Goal: Information Seeking & Learning: Learn about a topic

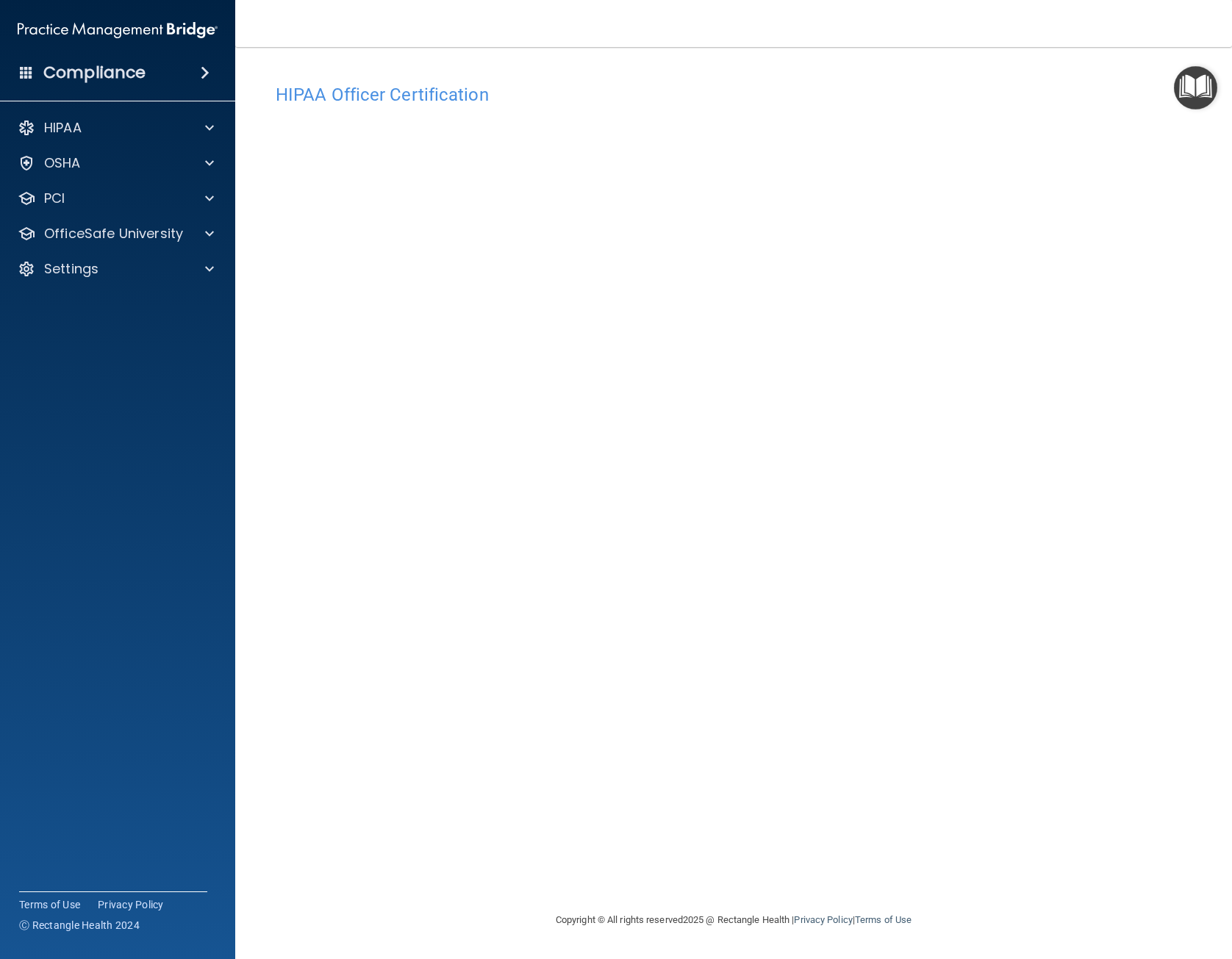
click at [1156, 808] on div "HIPAA Officer Certification This course doesn’t expire until [DATE]. Are you su…" at bounding box center [733, 494] width 938 height 835
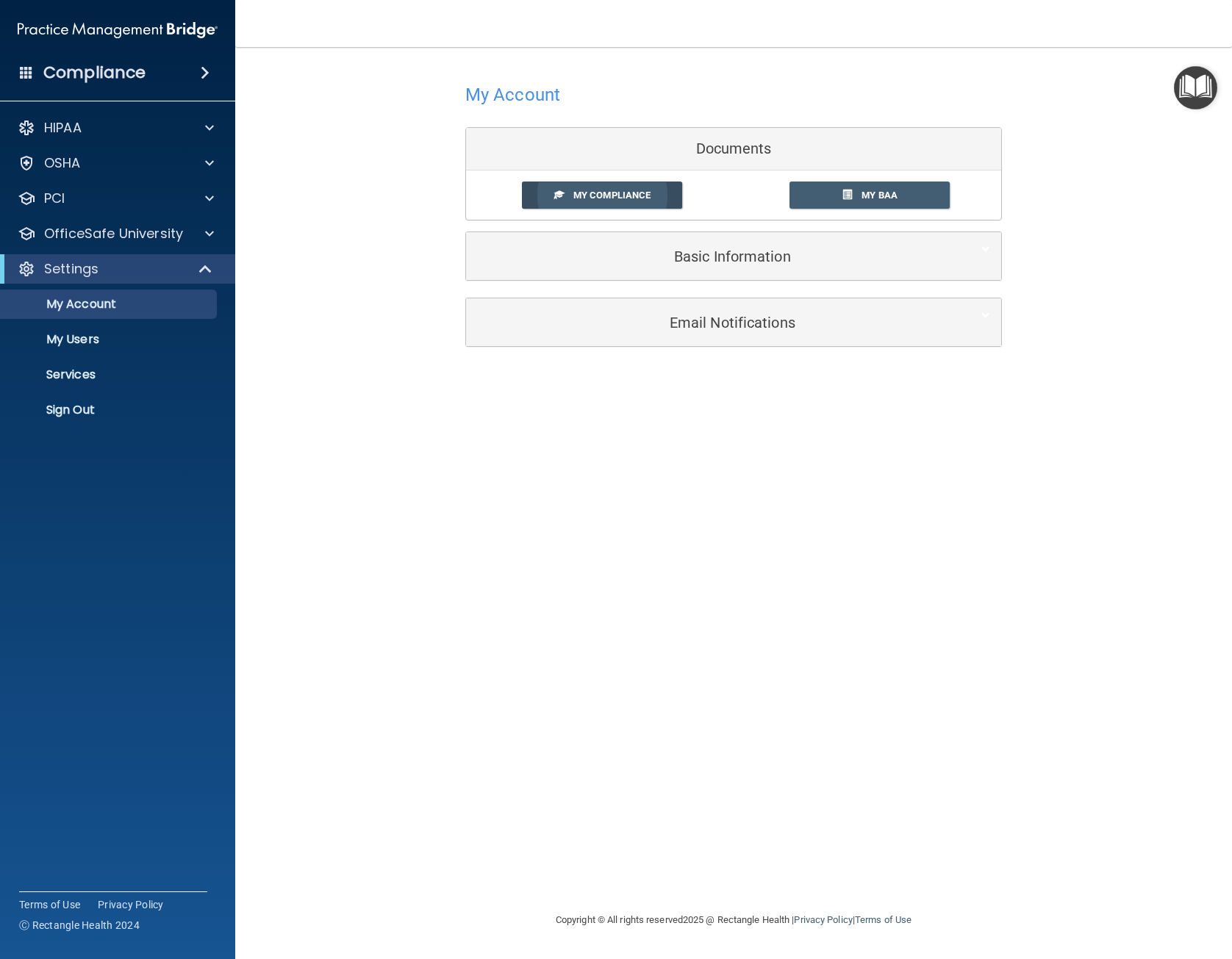
click at [624, 197] on span "My Compliance" at bounding box center [611, 195] width 77 height 11
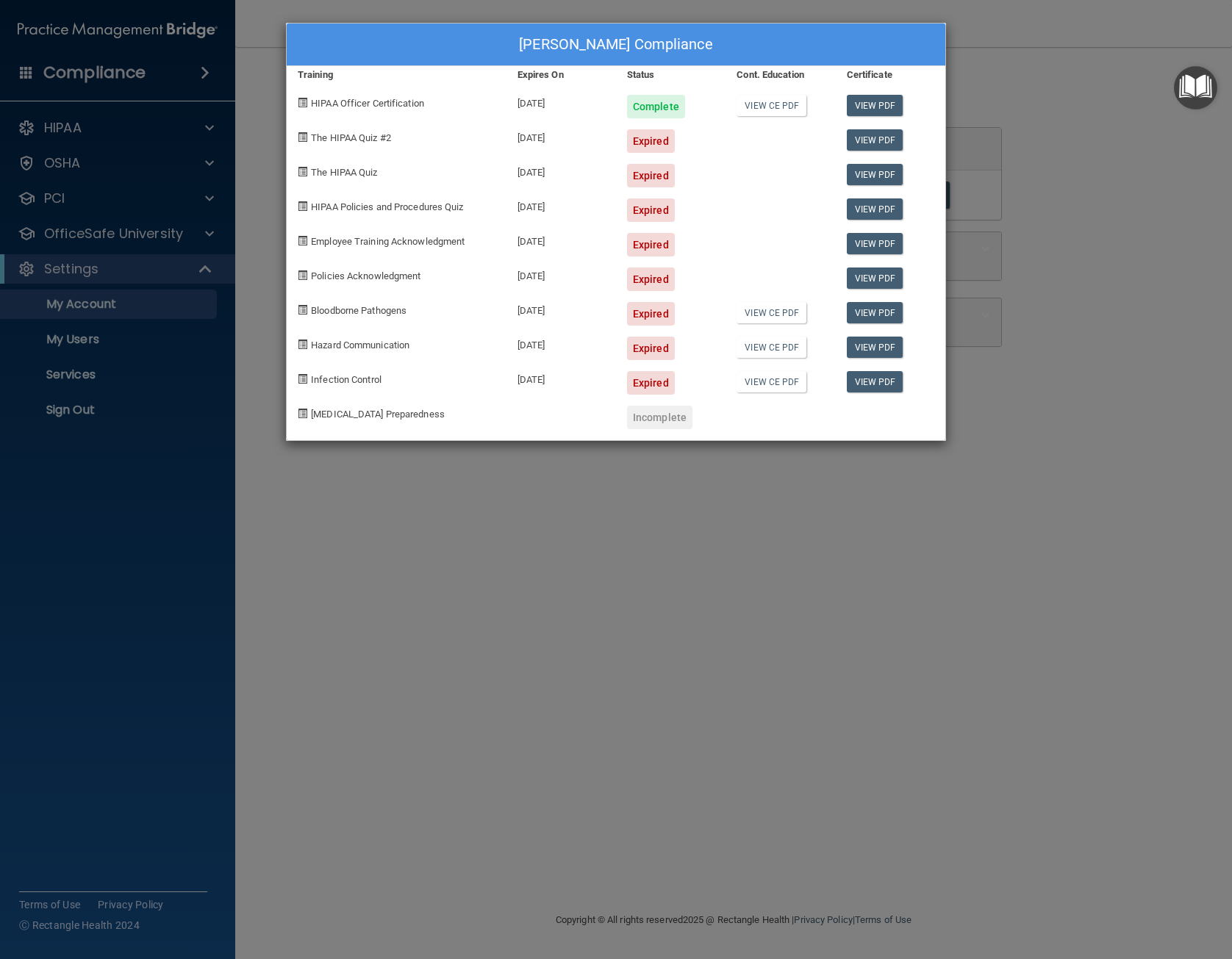
click at [464, 480] on div "Shannon Hansen's Compliance Training Expires On Status Cont. Education Certific…" at bounding box center [616, 479] width 1232 height 959
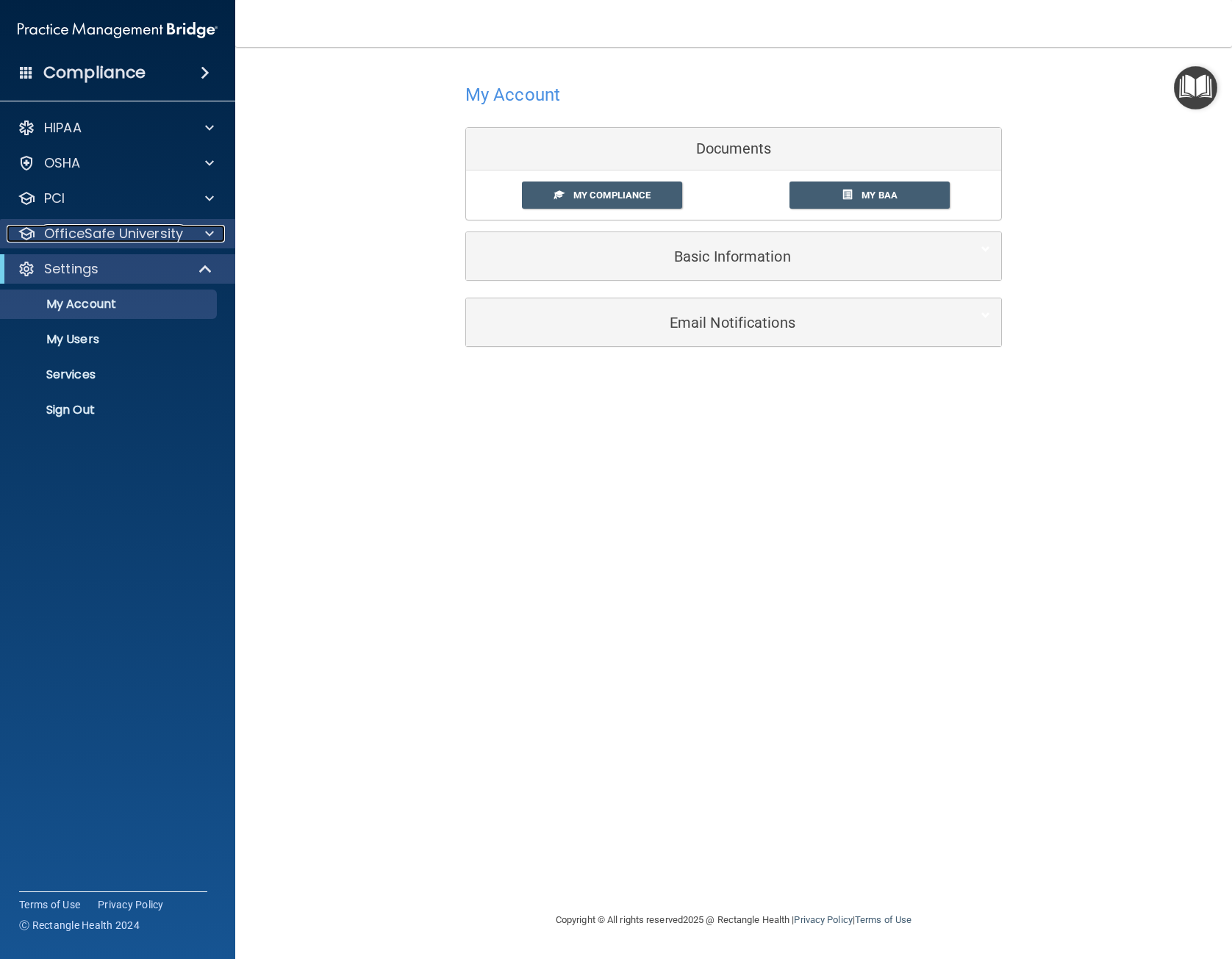
click at [192, 234] on div at bounding box center [207, 233] width 37 height 18
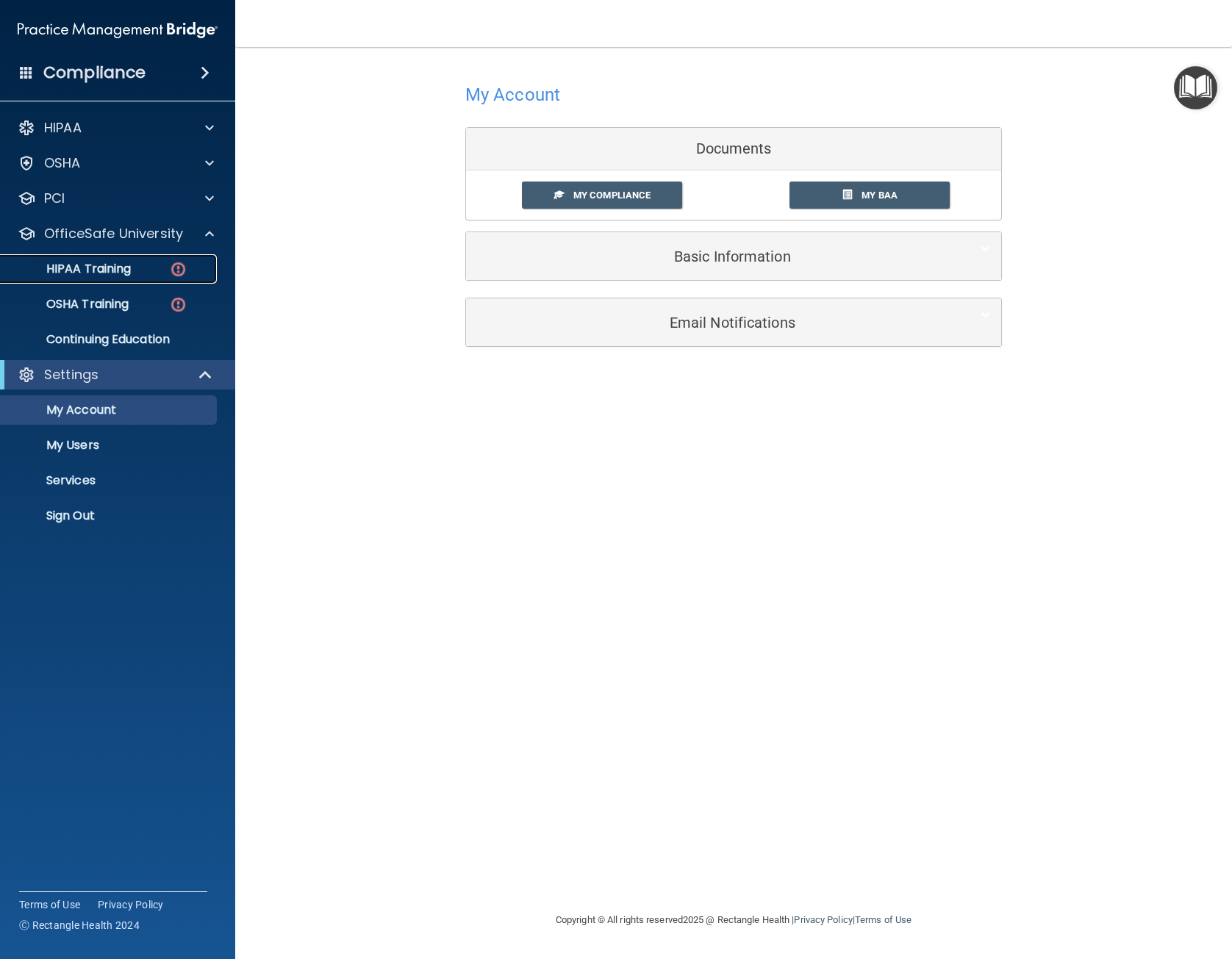
click at [191, 280] on link "HIPAA Training" at bounding box center [101, 269] width 231 height 30
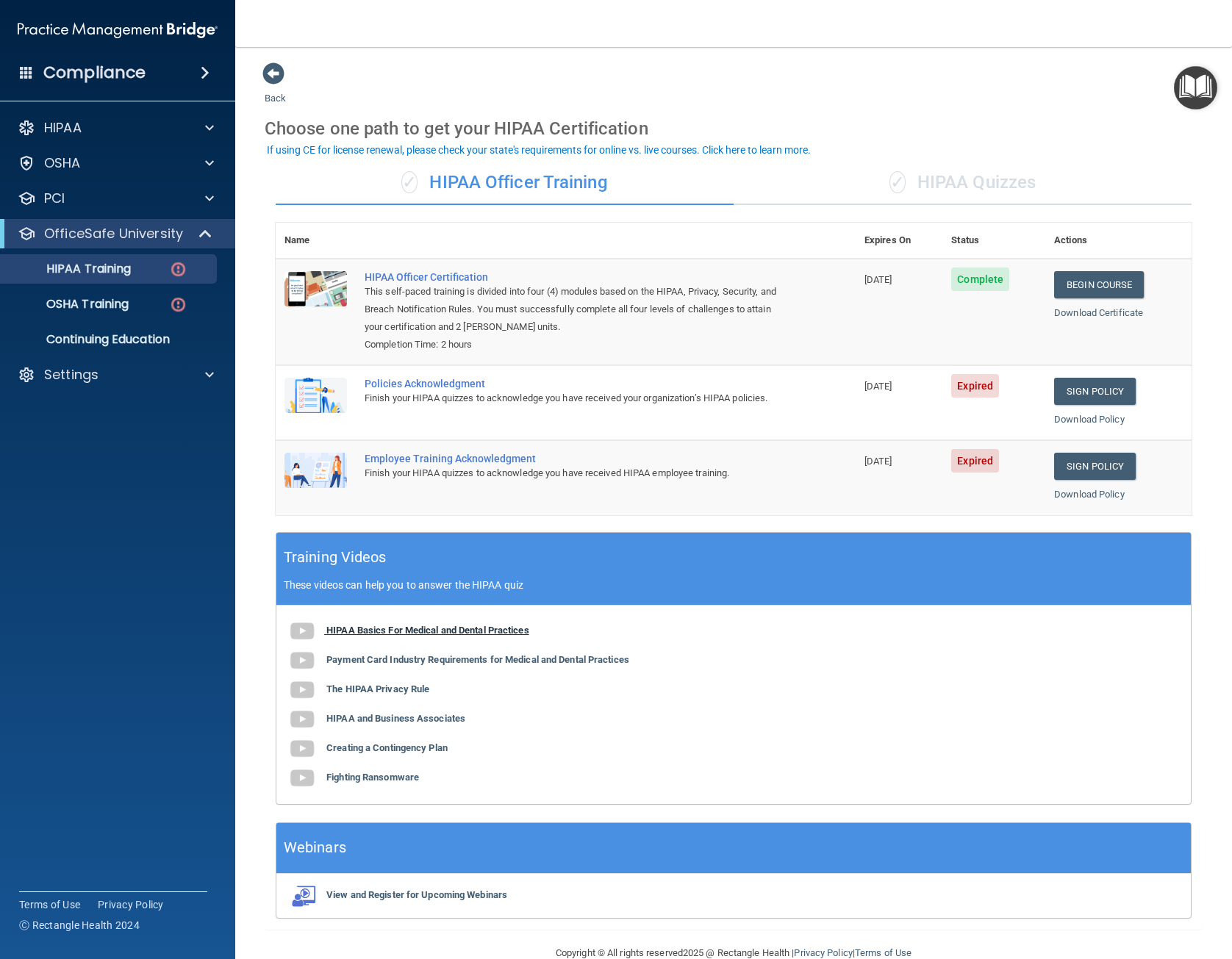
click at [457, 633] on b "HIPAA Basics For Medical and Dental Practices" at bounding box center [427, 631] width 203 height 11
click at [336, 399] on img at bounding box center [316, 396] width 63 height 35
click at [1082, 422] on link "Download Policy" at bounding box center [1090, 420] width 70 height 11
click at [1109, 394] on link "Sign Policy" at bounding box center [1095, 391] width 81 height 27
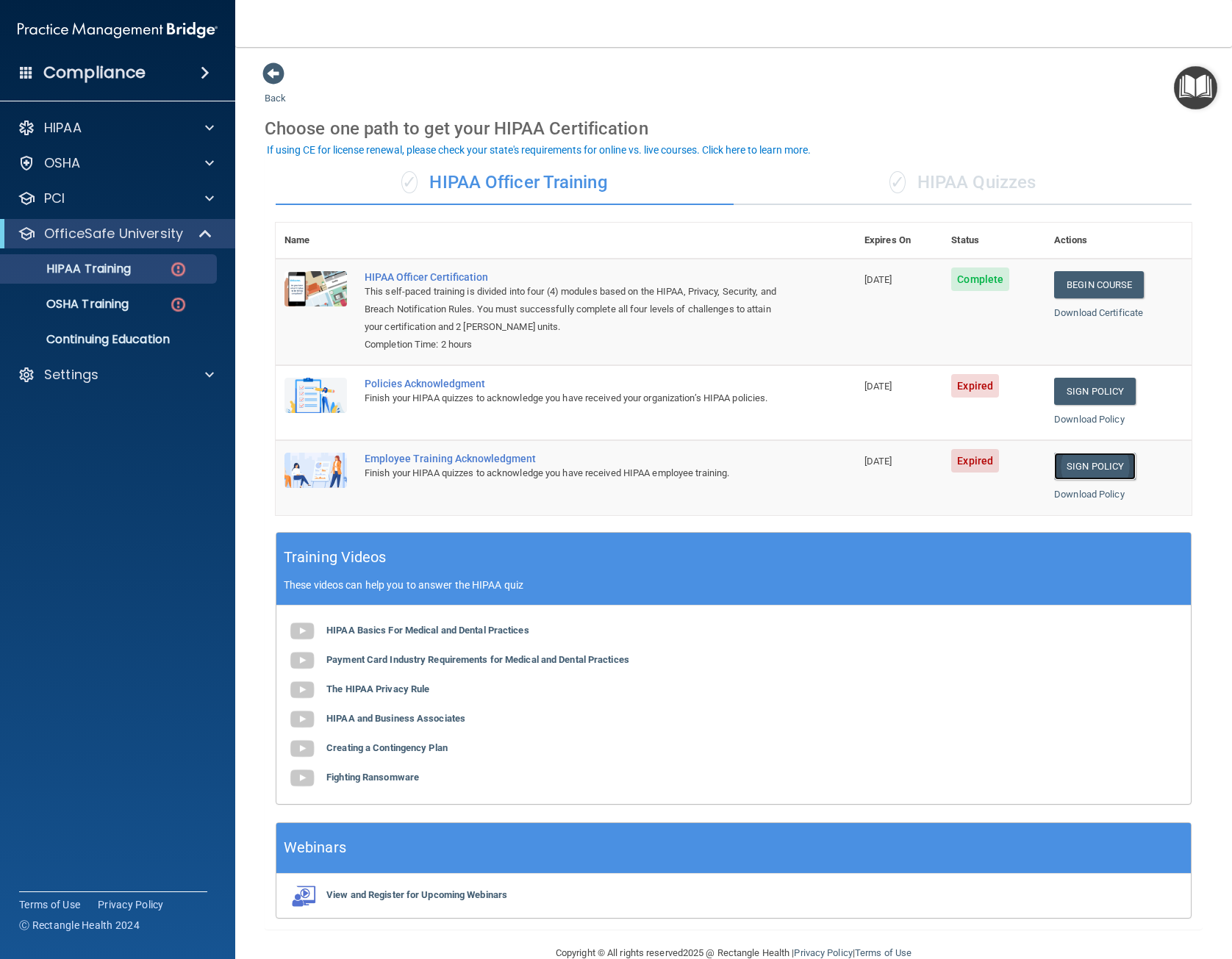
click at [1084, 465] on link "Sign Policy" at bounding box center [1095, 466] width 81 height 27
click at [75, 369] on p "Settings" at bounding box center [71, 375] width 55 height 18
click at [88, 449] on p "My Users" at bounding box center [109, 446] width 201 height 15
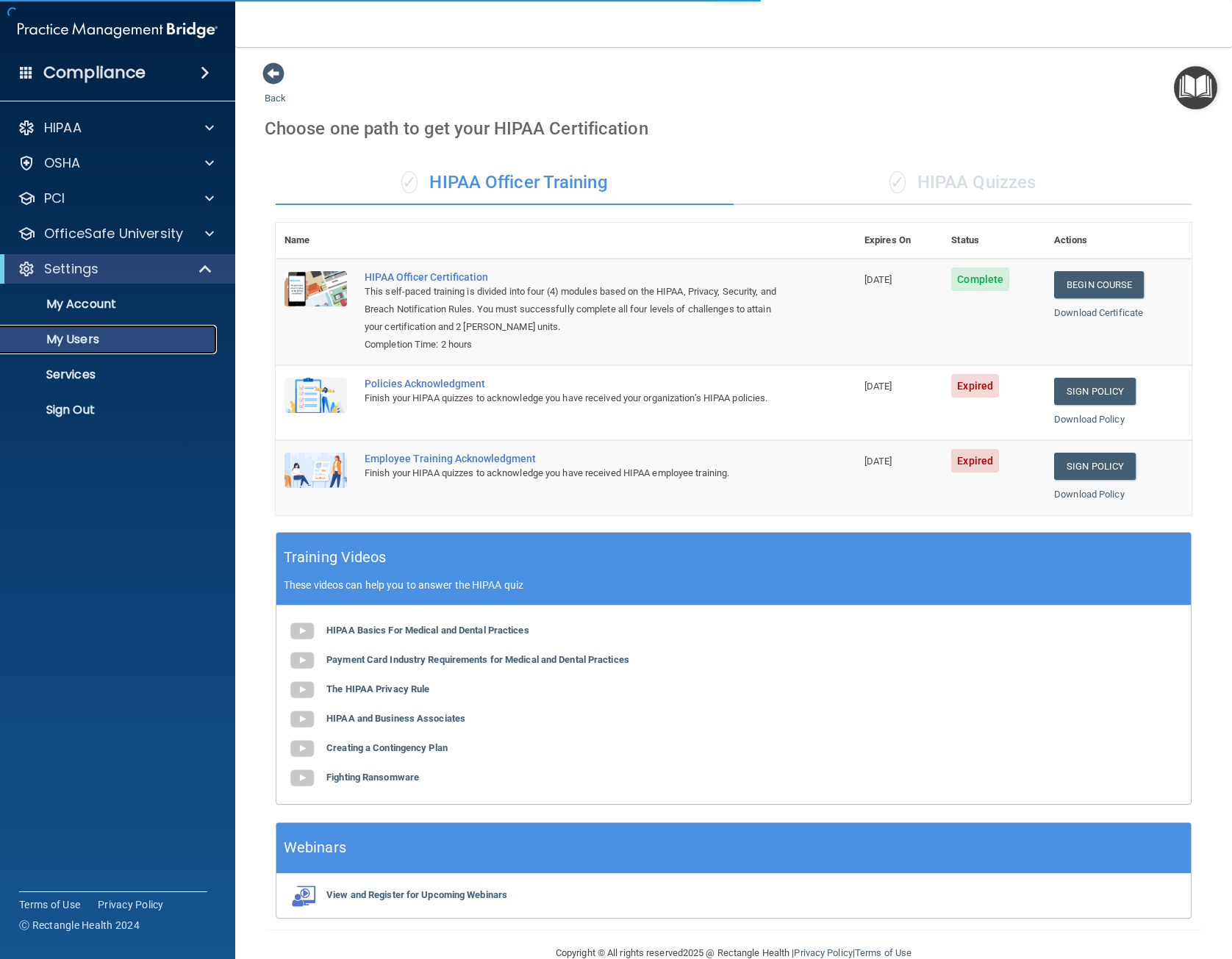
select select "20"
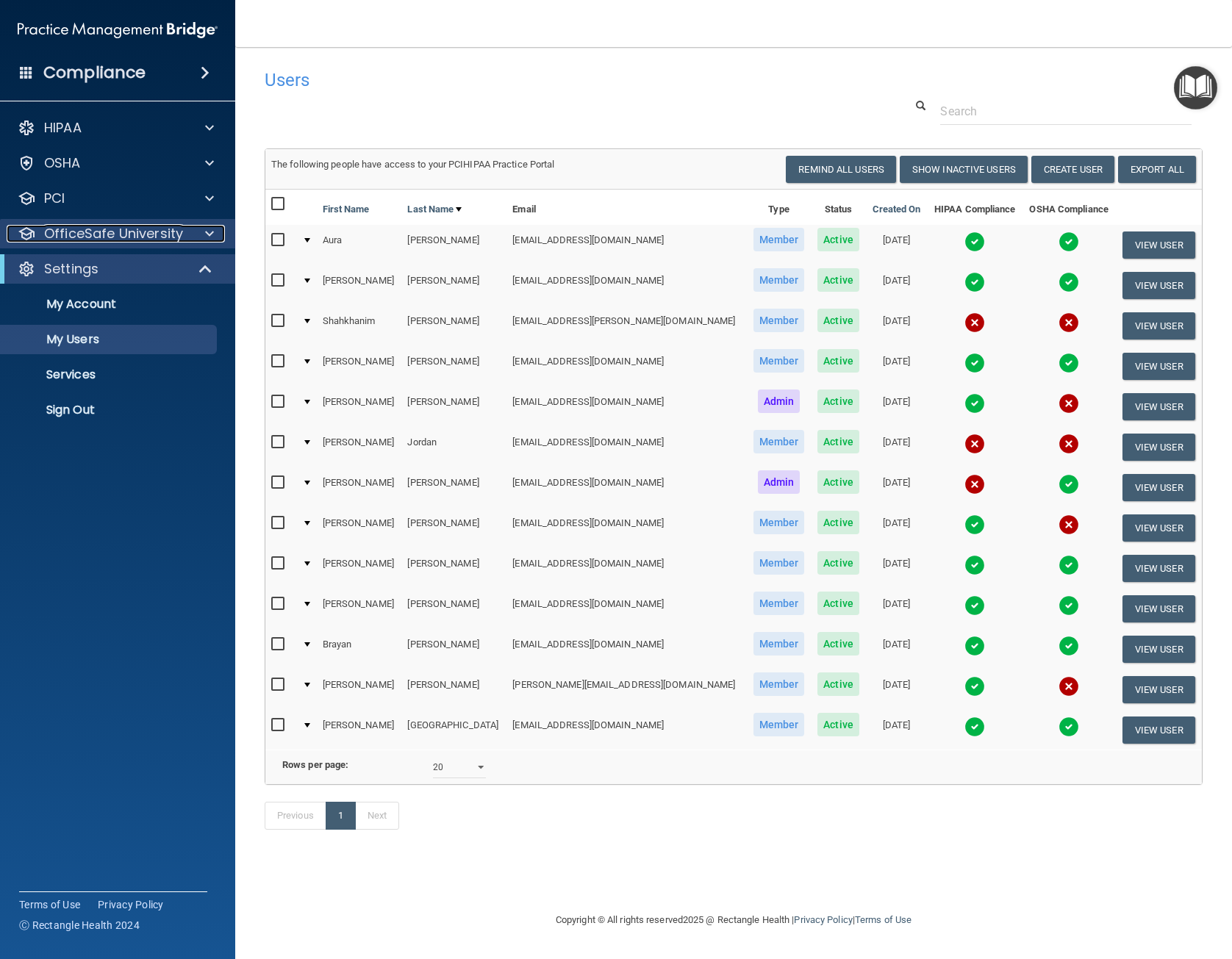
click at [113, 239] on p "OfficeSafe University" at bounding box center [114, 233] width 139 height 18
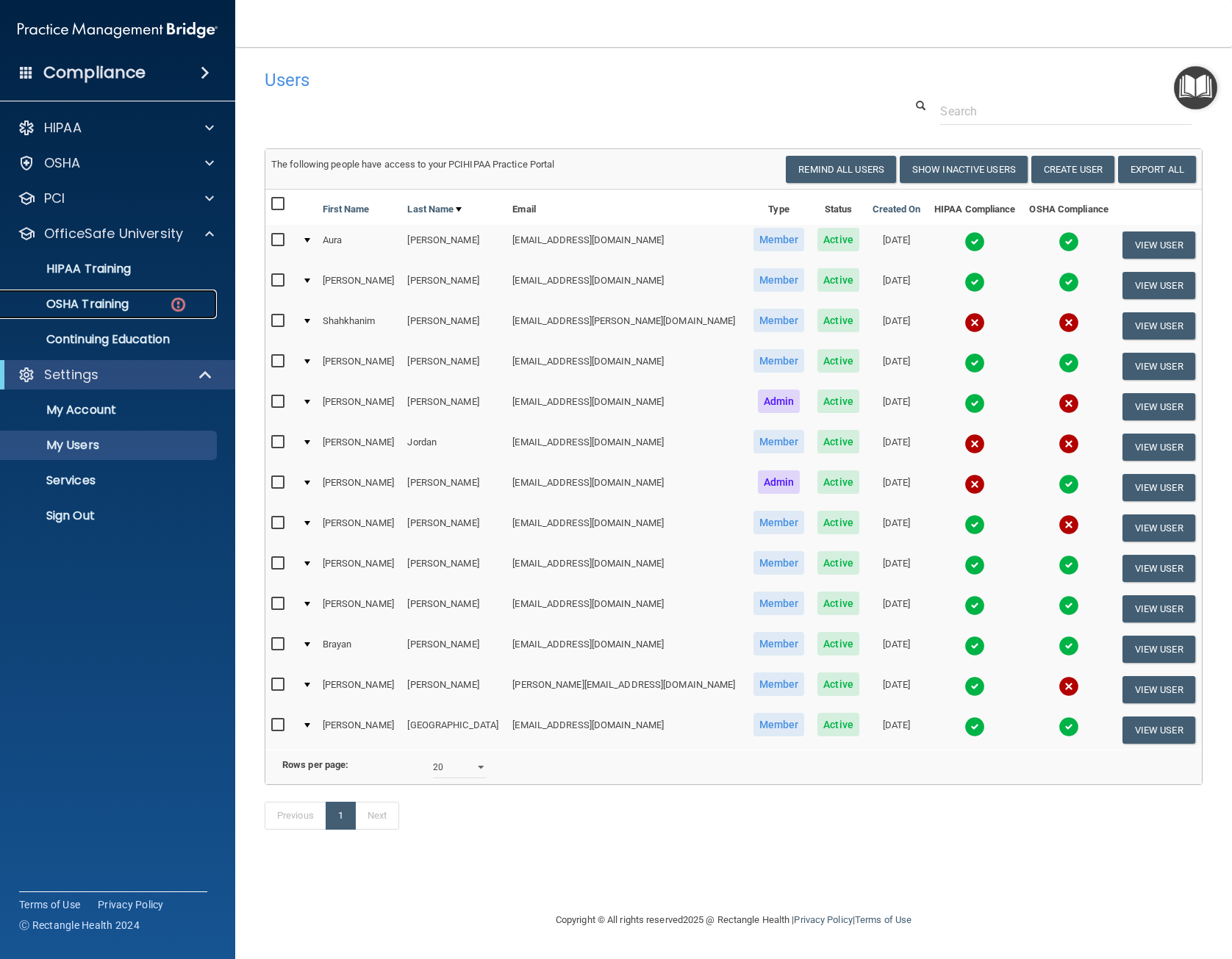
click at [144, 302] on div "OSHA Training" at bounding box center [109, 304] width 201 height 15
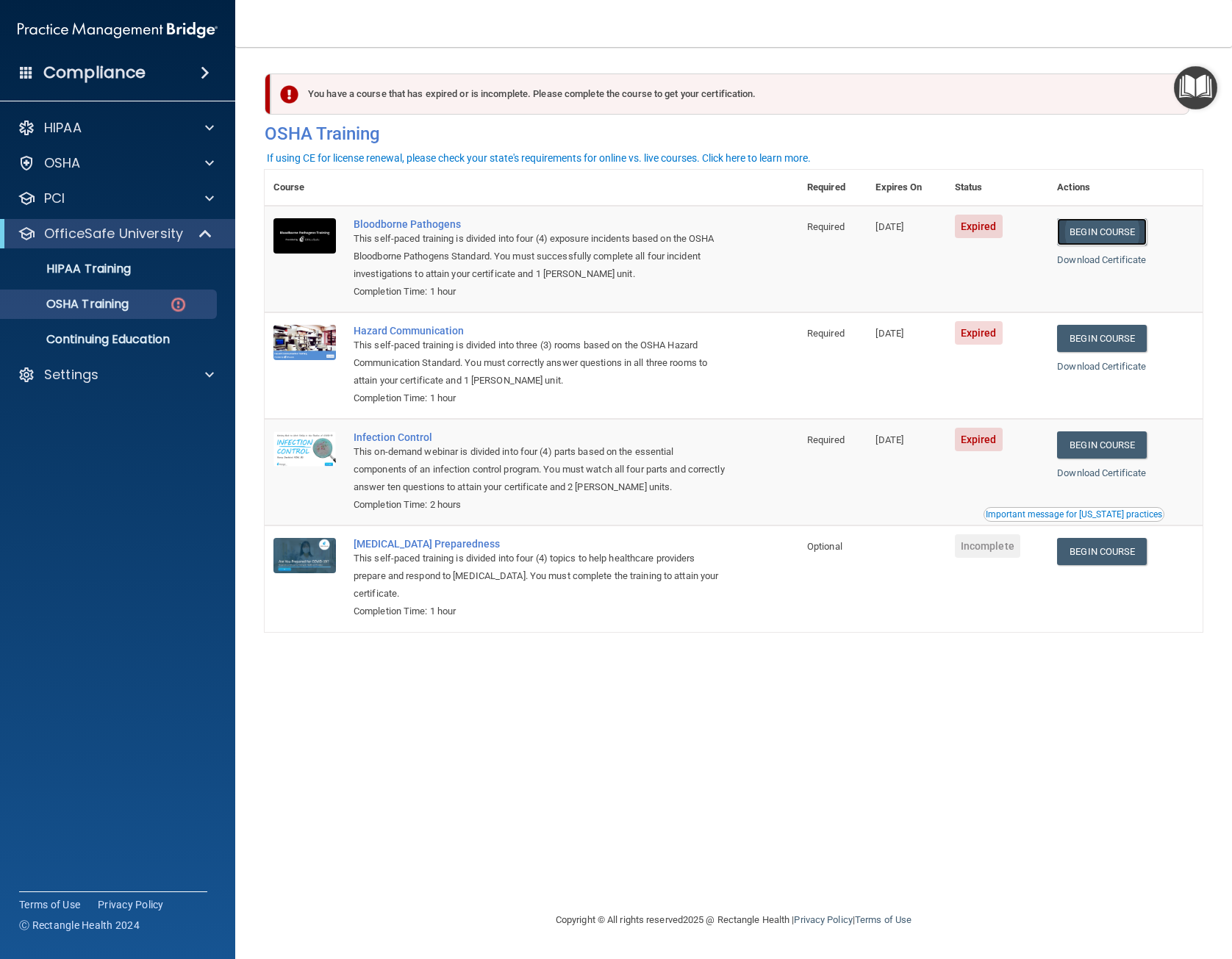
click at [1115, 228] on link "Begin Course" at bounding box center [1102, 231] width 90 height 27
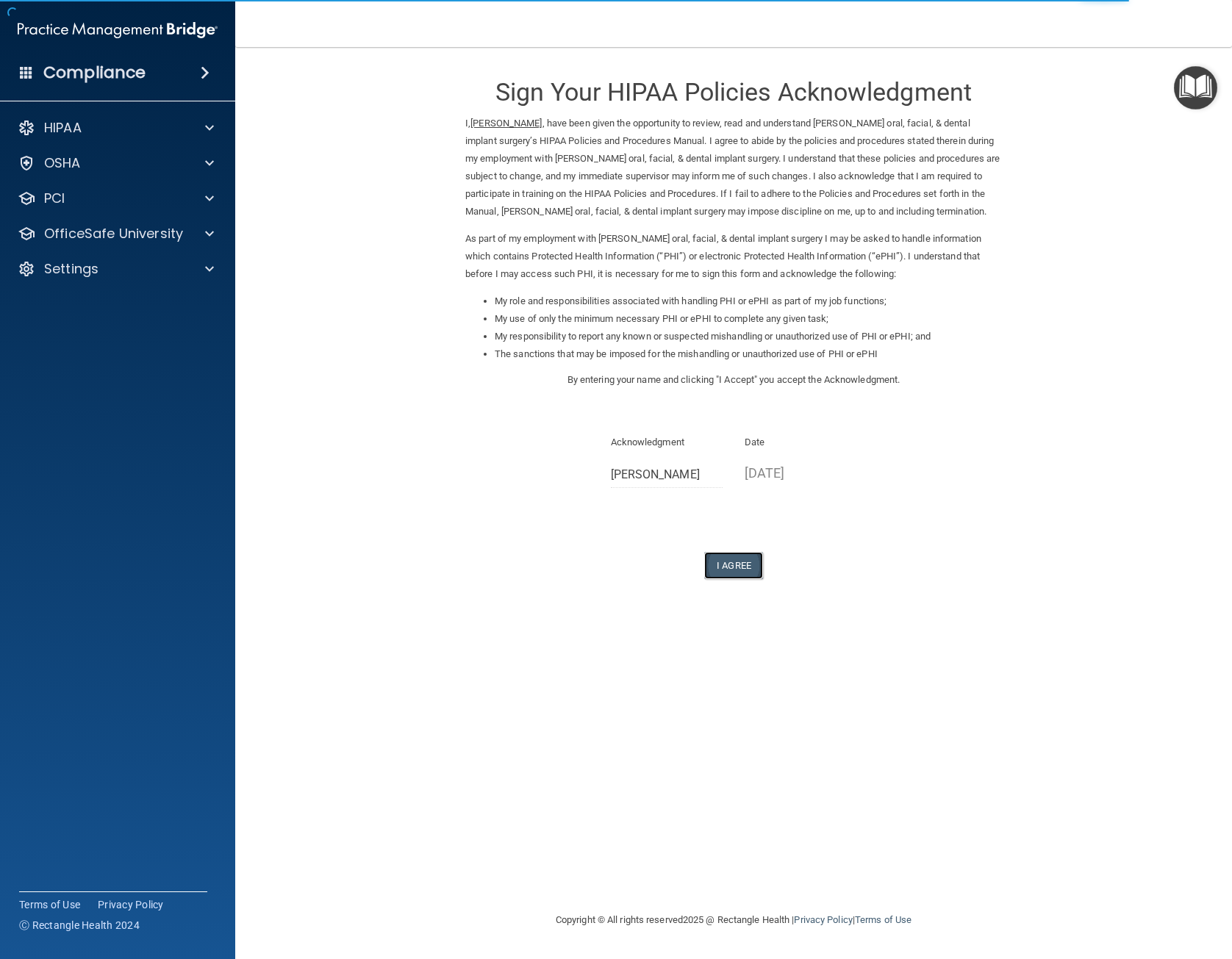
click at [736, 567] on button "I Agree" at bounding box center [734, 565] width 59 height 27
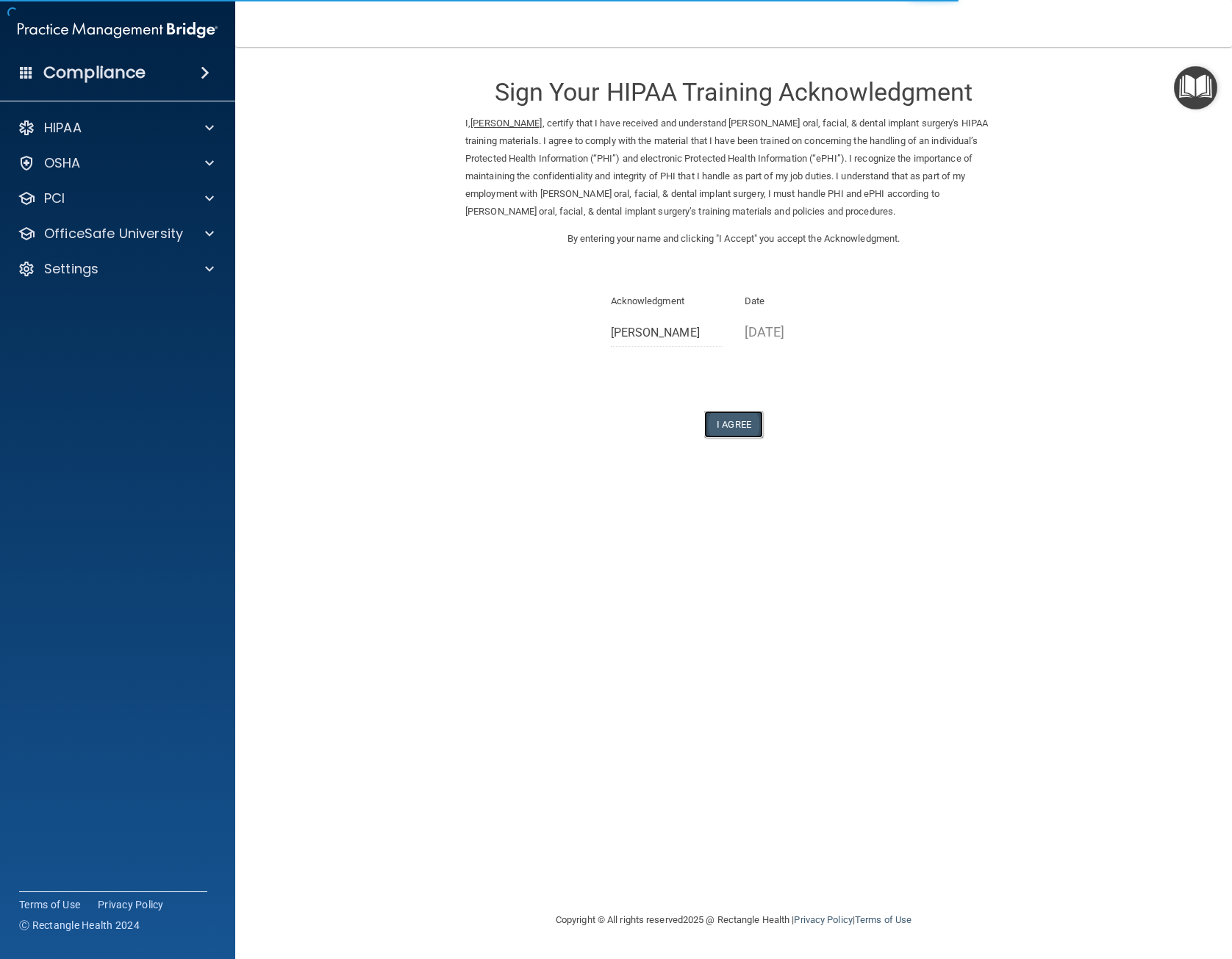
click at [745, 432] on button "I Agree" at bounding box center [734, 424] width 59 height 27
click at [737, 416] on button "I Agree" at bounding box center [734, 424] width 59 height 27
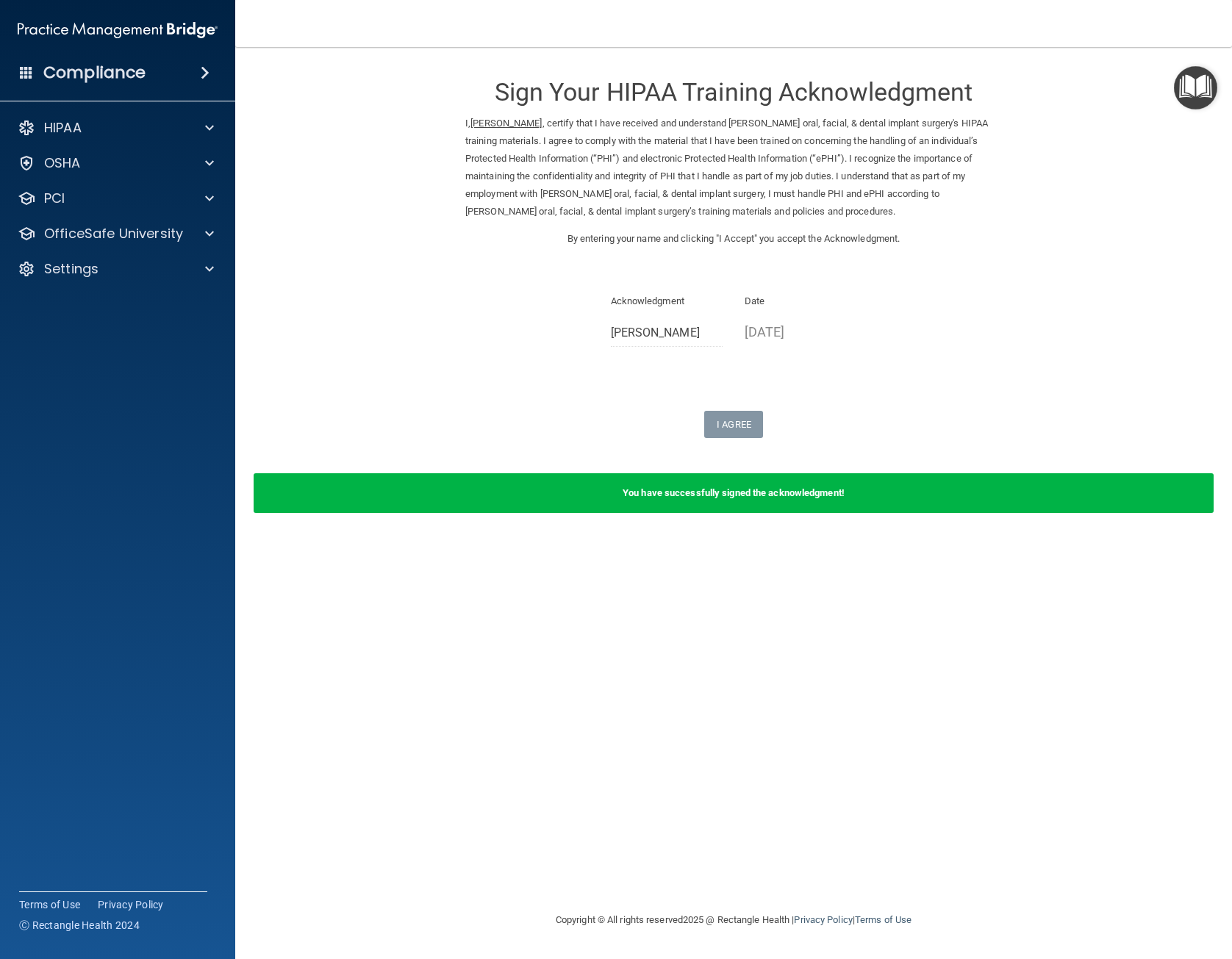
click at [750, 499] on div "You have successfully signed the acknowledgment!" at bounding box center [733, 493] width 960 height 40
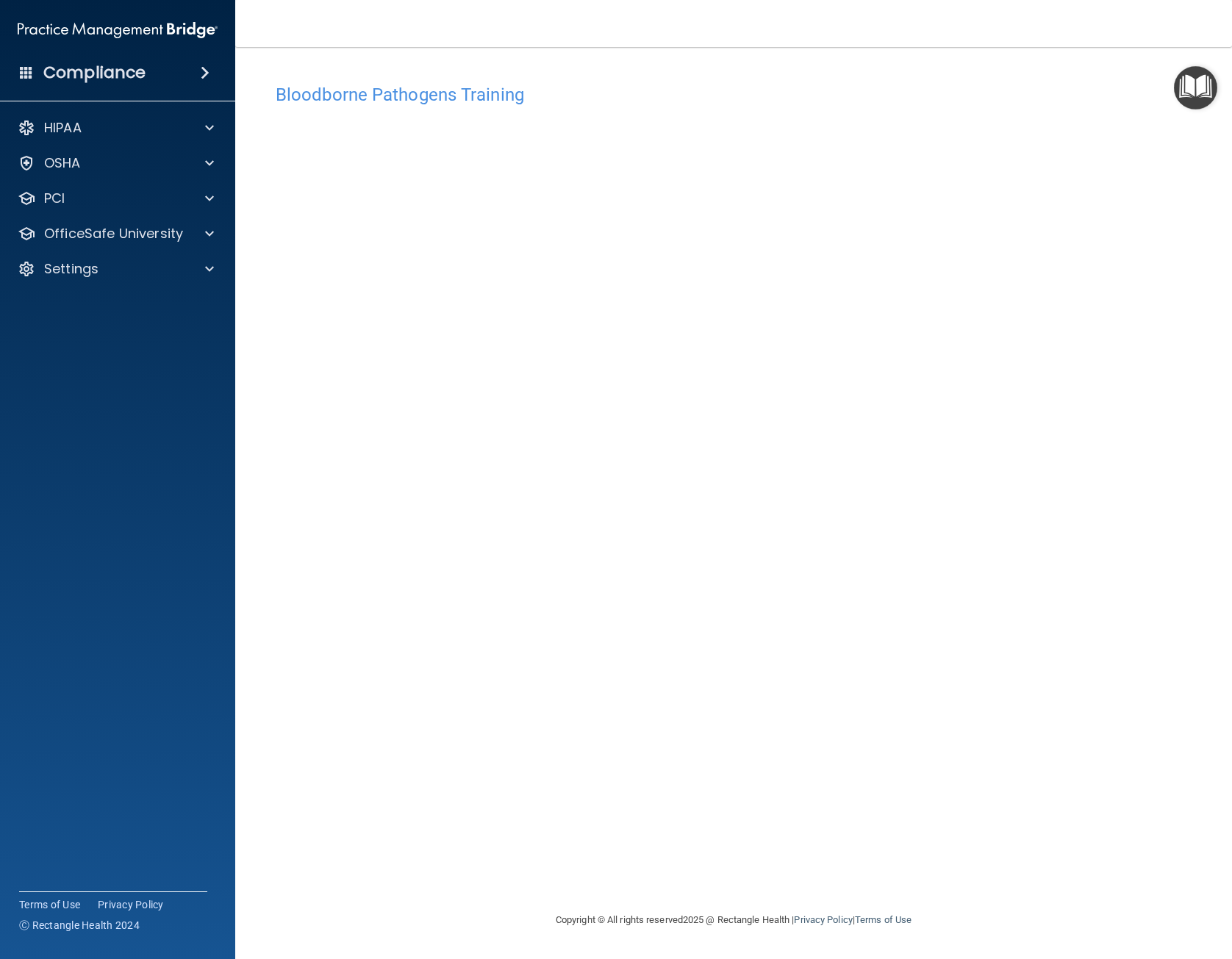
click at [814, 752] on div "Bloodborne Pathogens Training This course doesn’t expire until 05/06/2025. Are …" at bounding box center [733, 494] width 938 height 835
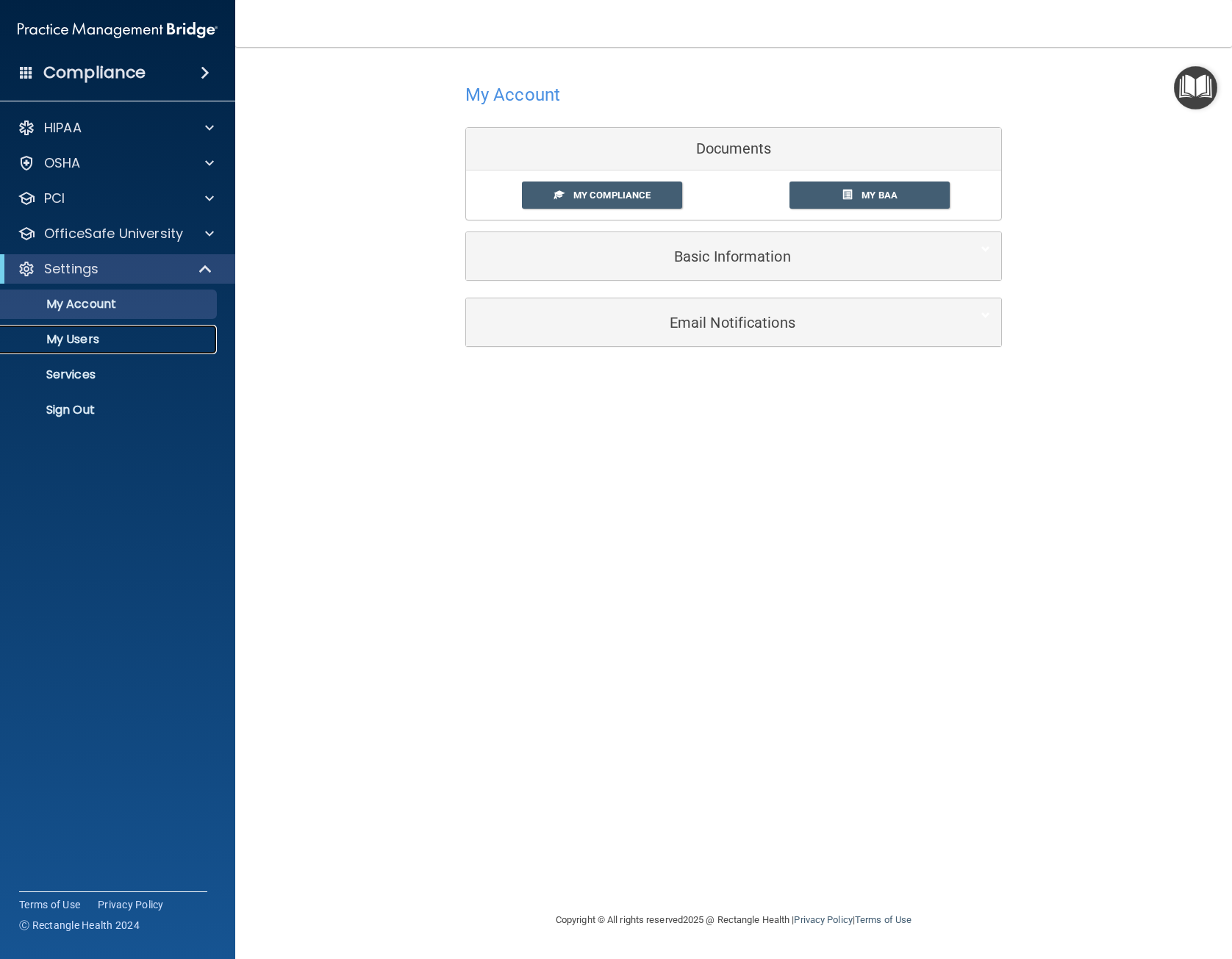
click at [80, 349] on link "My Users" at bounding box center [101, 339] width 231 height 30
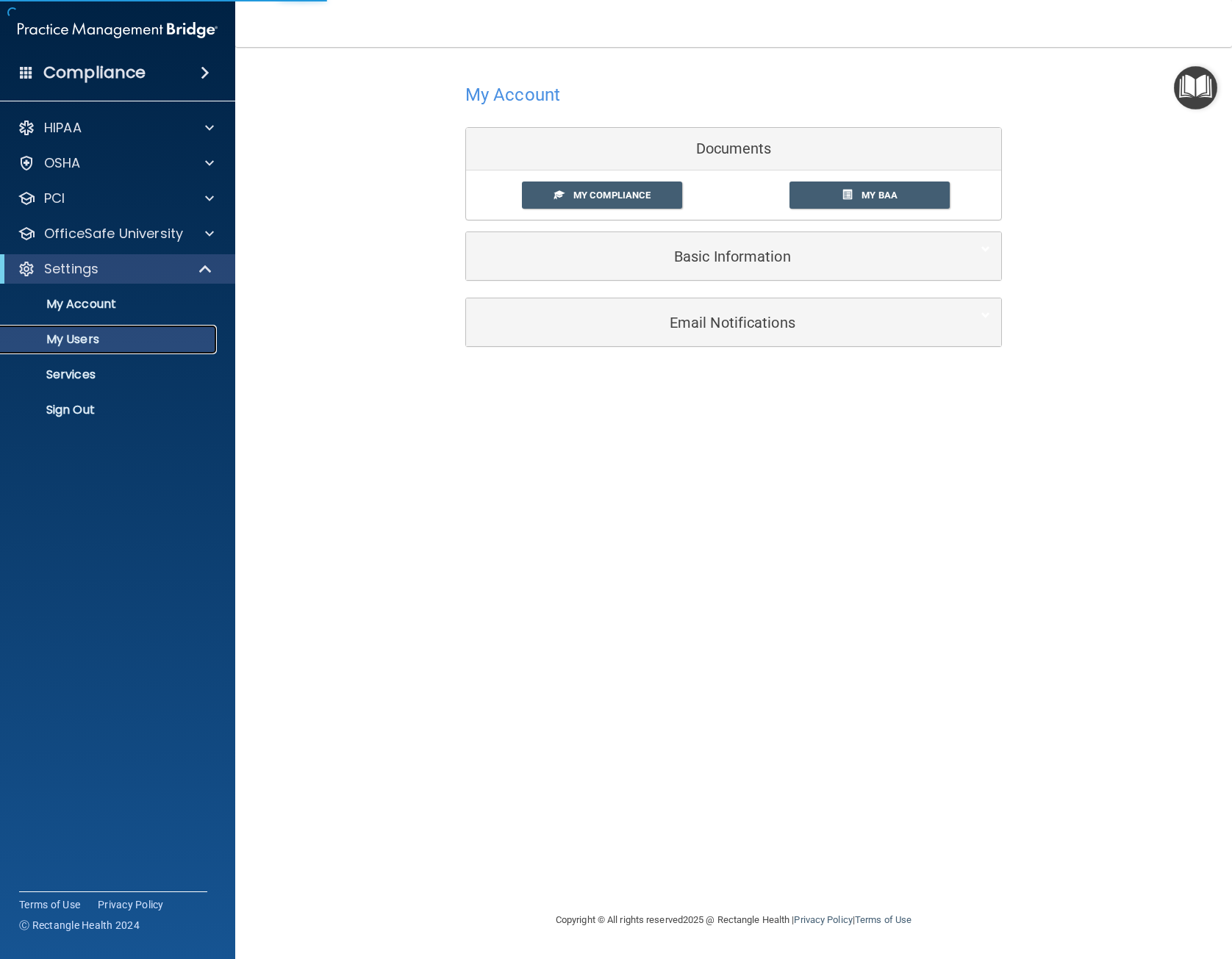
select select "20"
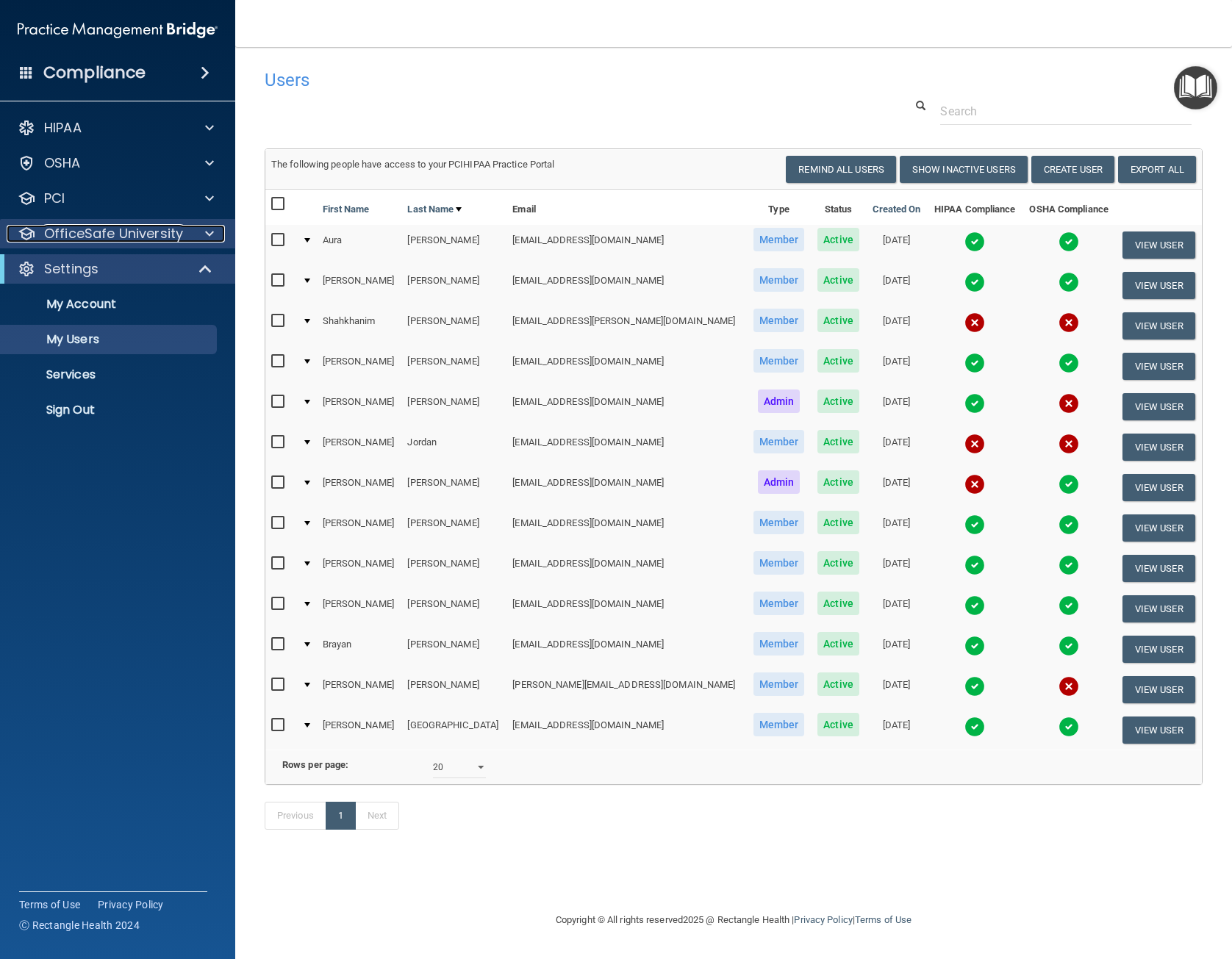
click at [117, 239] on p "OfficeSafe University" at bounding box center [114, 233] width 139 height 18
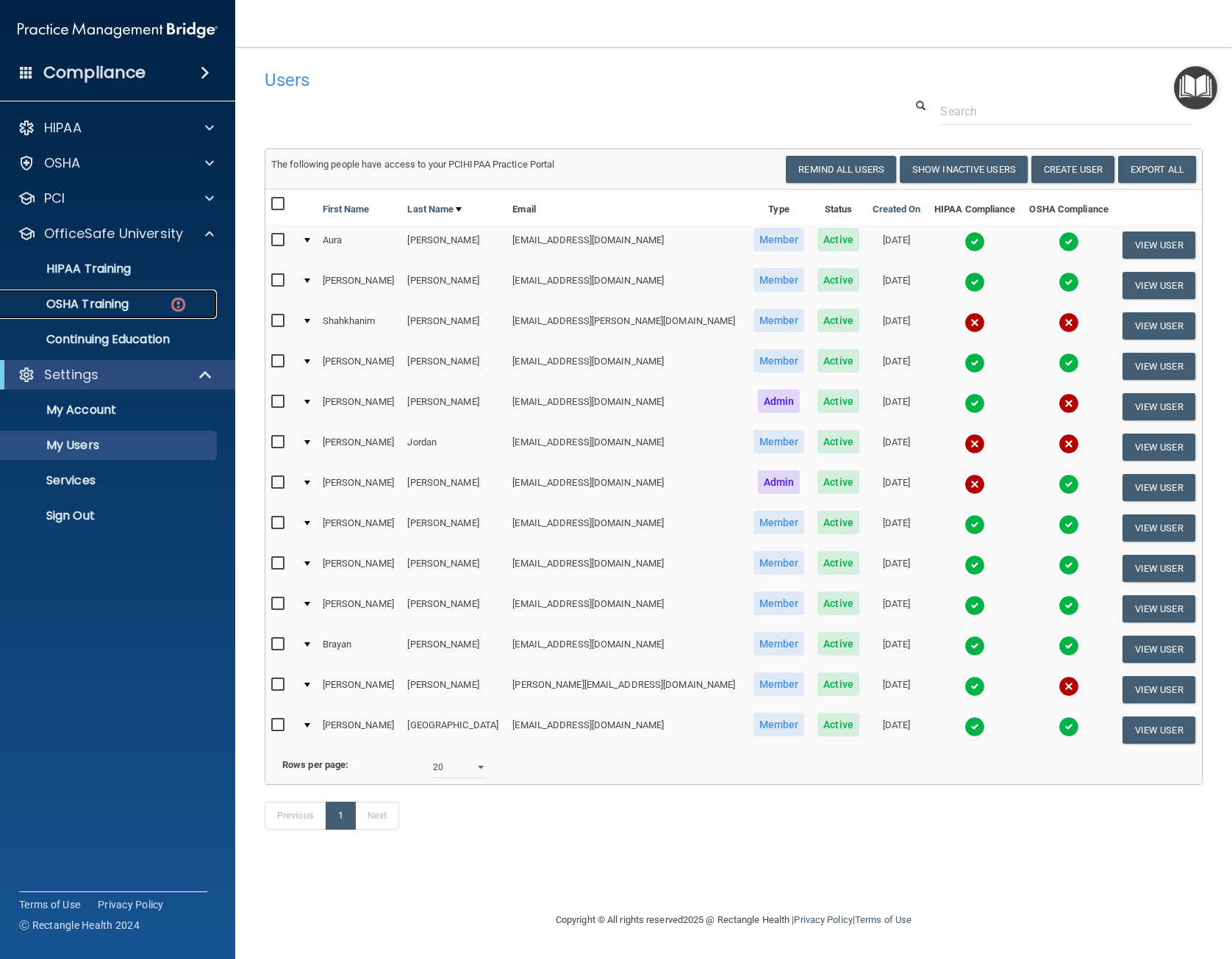
click at [127, 312] on p "OSHA Training" at bounding box center [68, 304] width 119 height 15
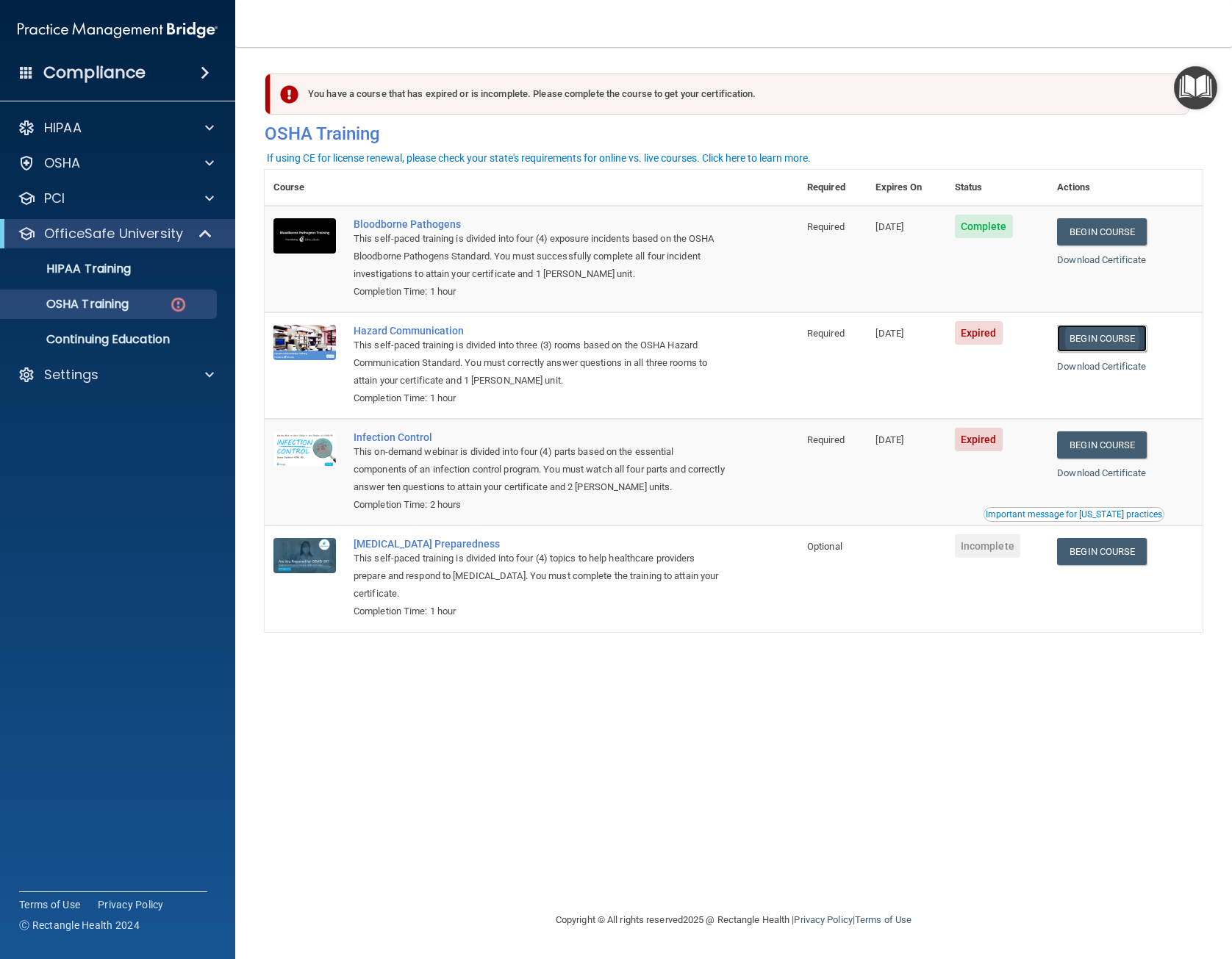
click at [1114, 341] on link "Begin Course" at bounding box center [1102, 338] width 90 height 27
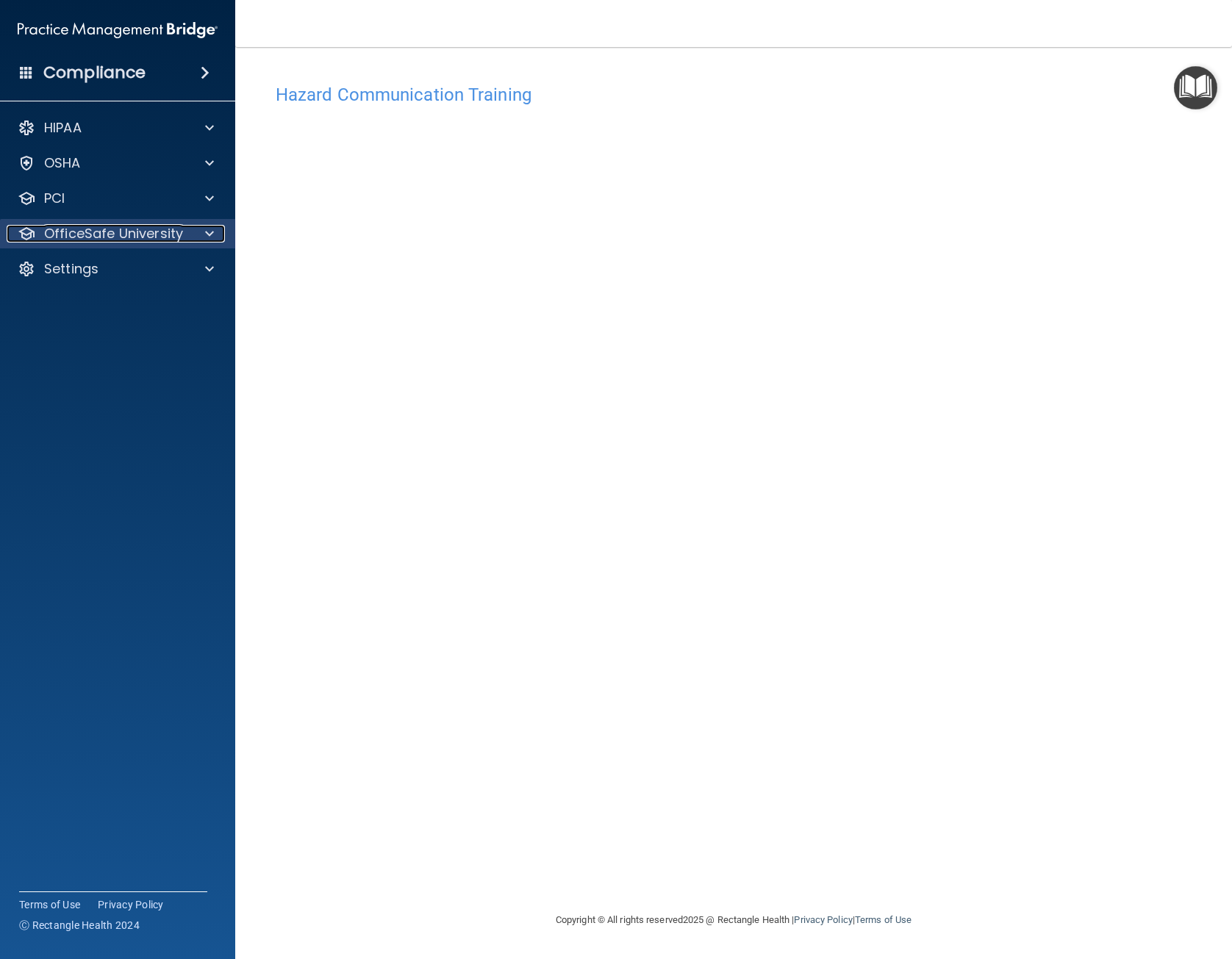
click at [185, 240] on div "OfficeSafe University" at bounding box center [97, 233] width 182 height 18
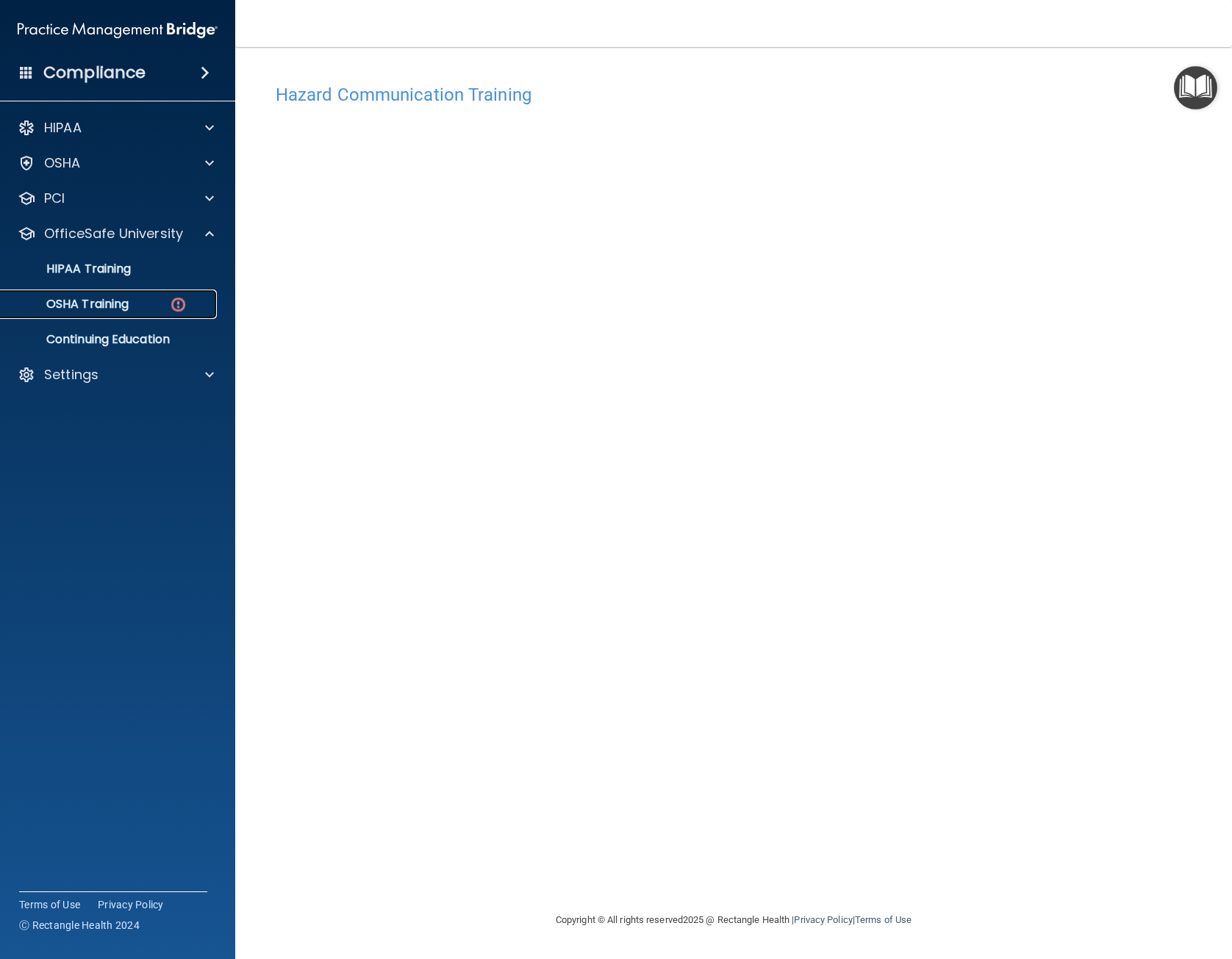
click at [173, 293] on link "OSHA Training" at bounding box center [101, 304] width 231 height 30
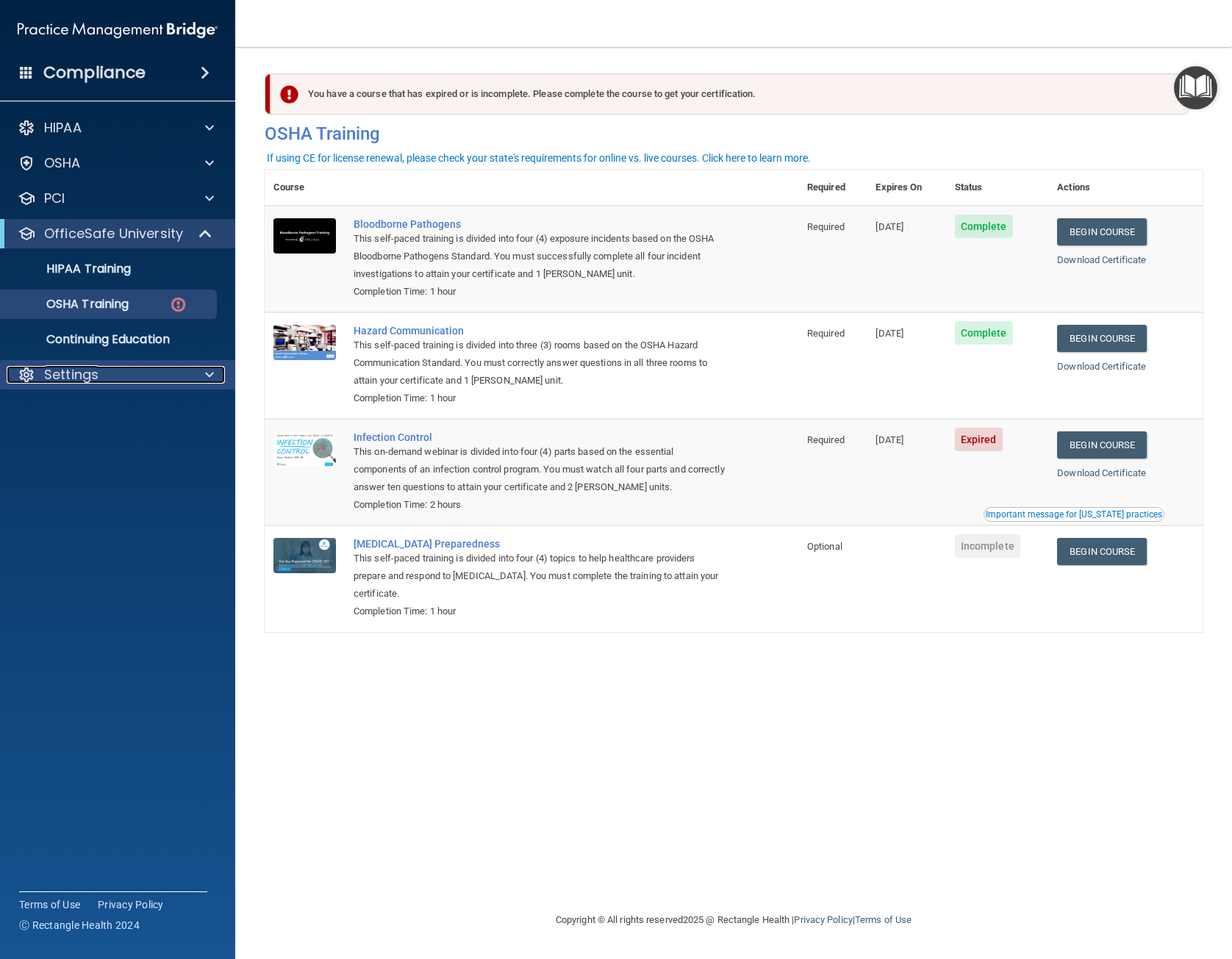
click at [207, 376] on span at bounding box center [210, 375] width 9 height 18
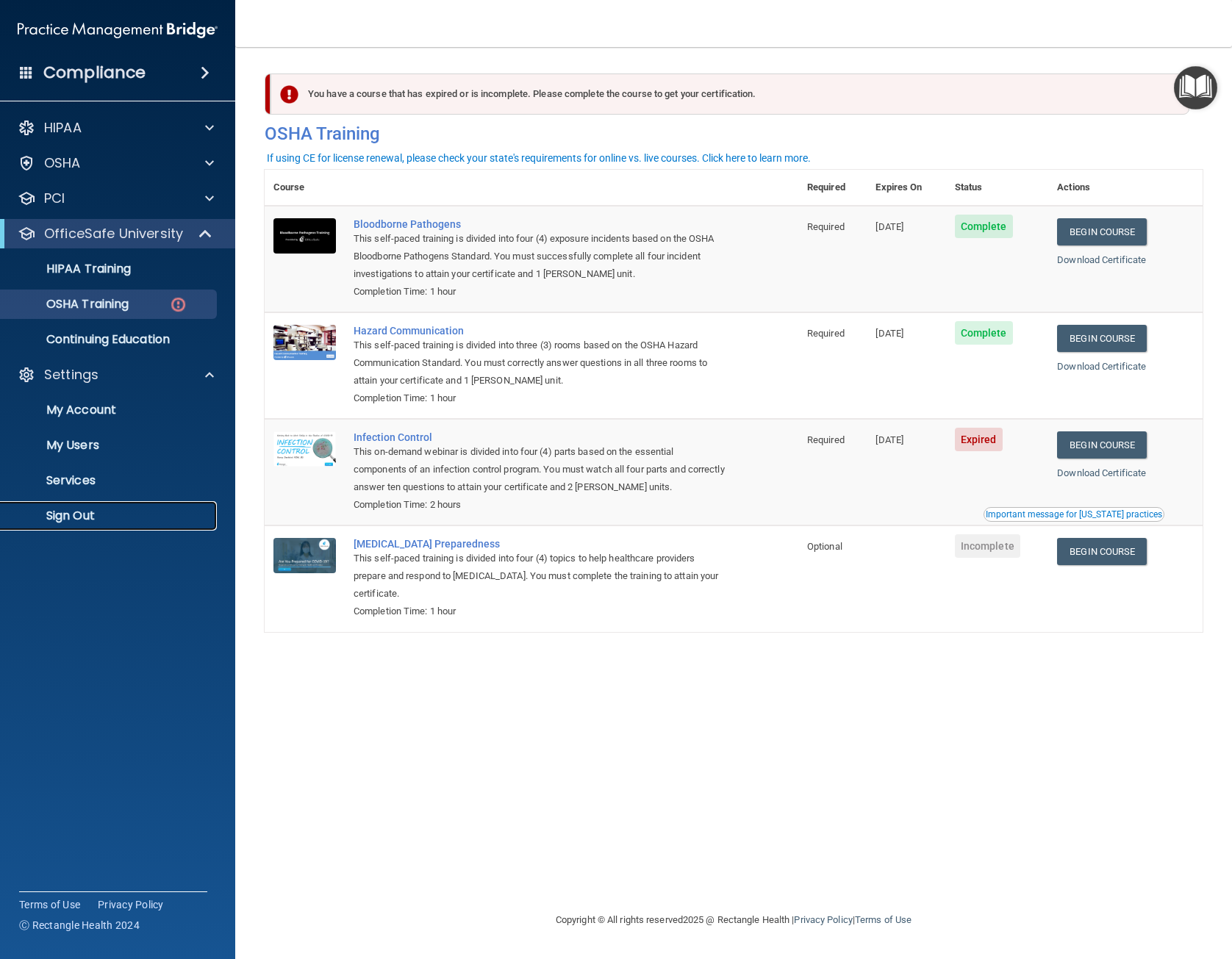
click at [121, 508] on link "Sign Out" at bounding box center [101, 516] width 231 height 30
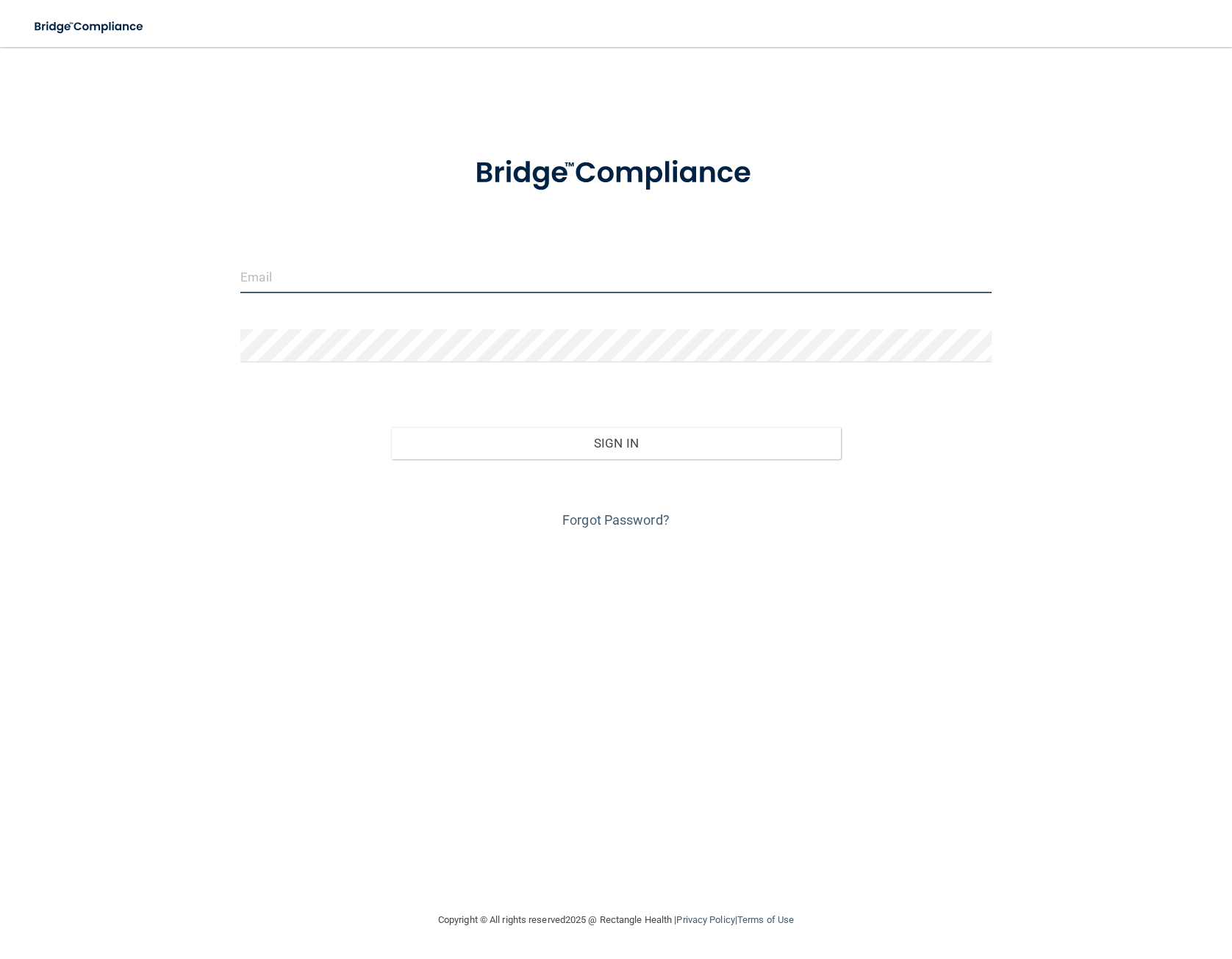
type input "[EMAIL_ADDRESS][DOMAIN_NAME]"
